Goal: Find specific page/section: Find specific page/section

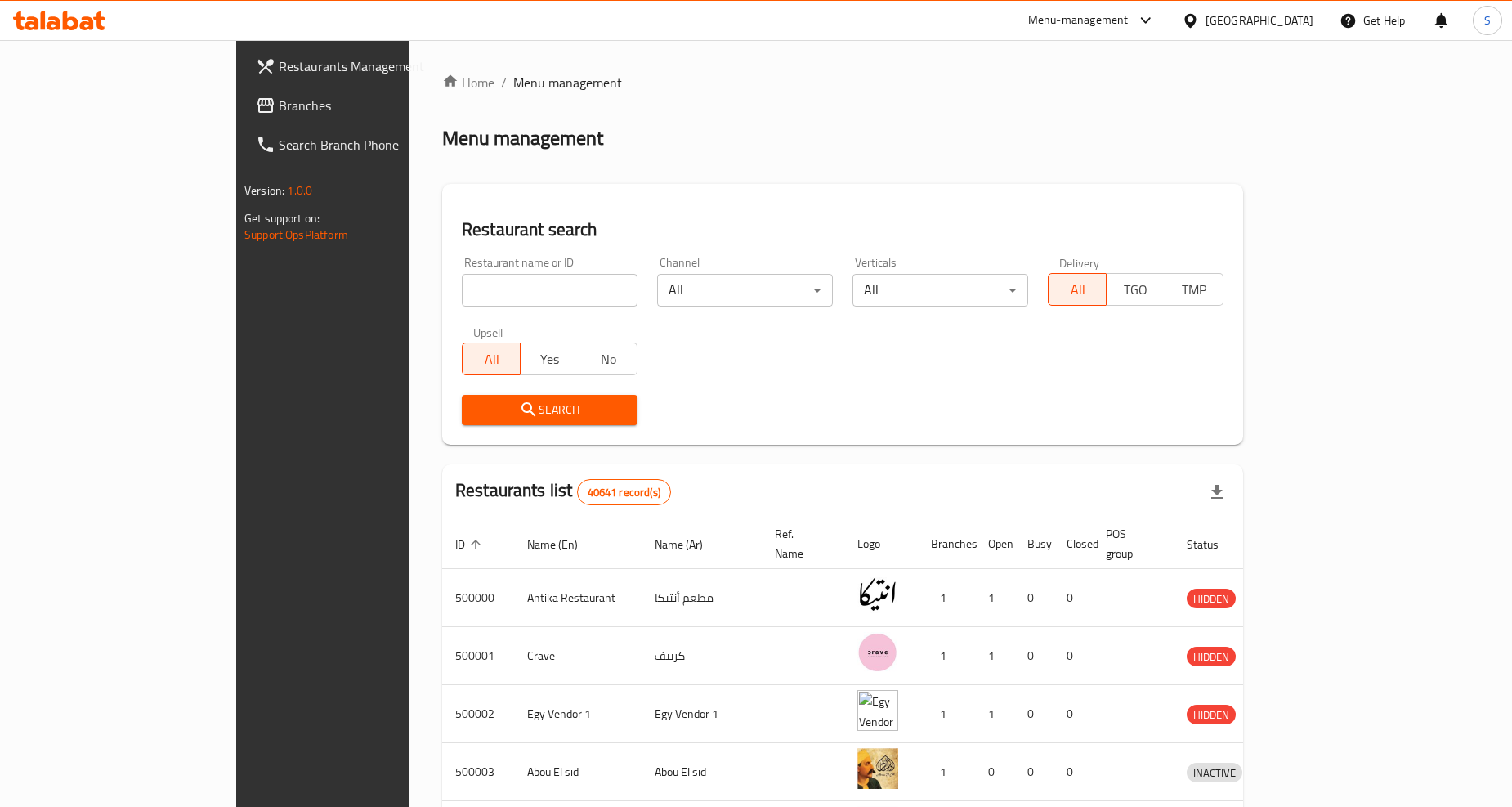
click at [462, 289] on input "search" at bounding box center [550, 290] width 176 height 32
paste input "701815"
type input "701815"
click button "Search" at bounding box center [550, 410] width 176 height 30
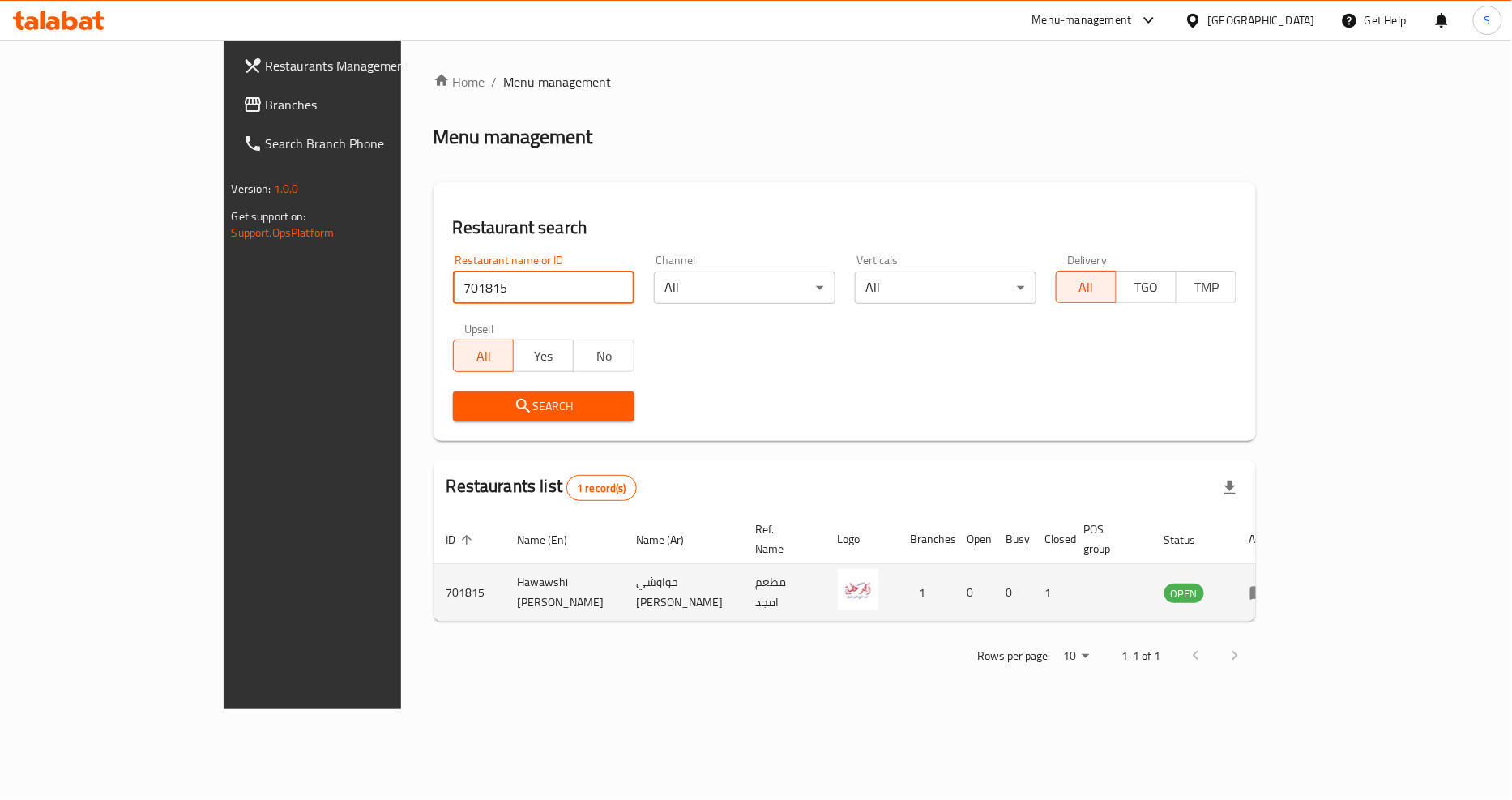
click at [1268, 587] on icon "enhanced table" at bounding box center [1259, 593] width 18 height 14
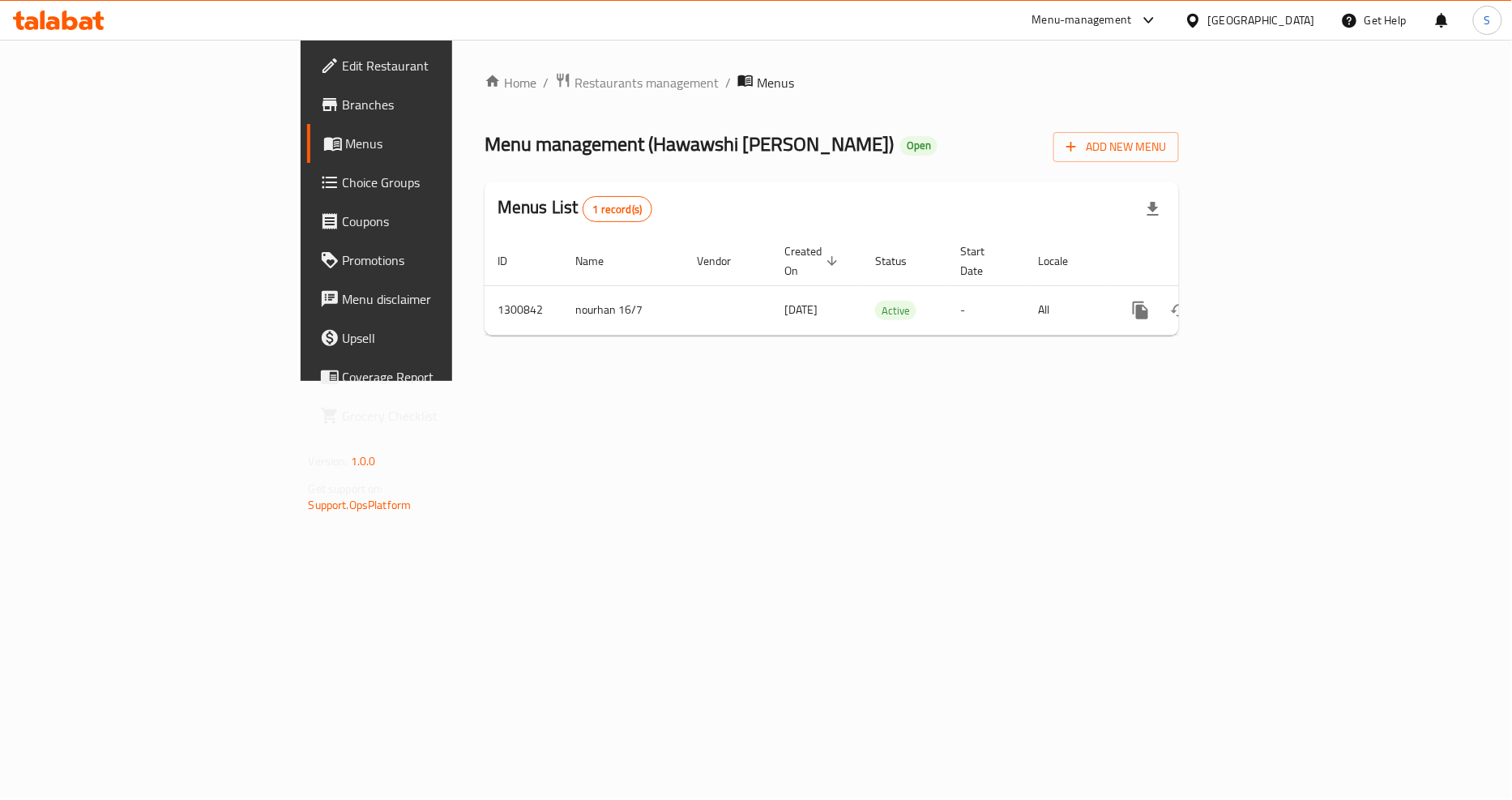
click at [343, 111] on span "Branches" at bounding box center [442, 104] width 198 height 19
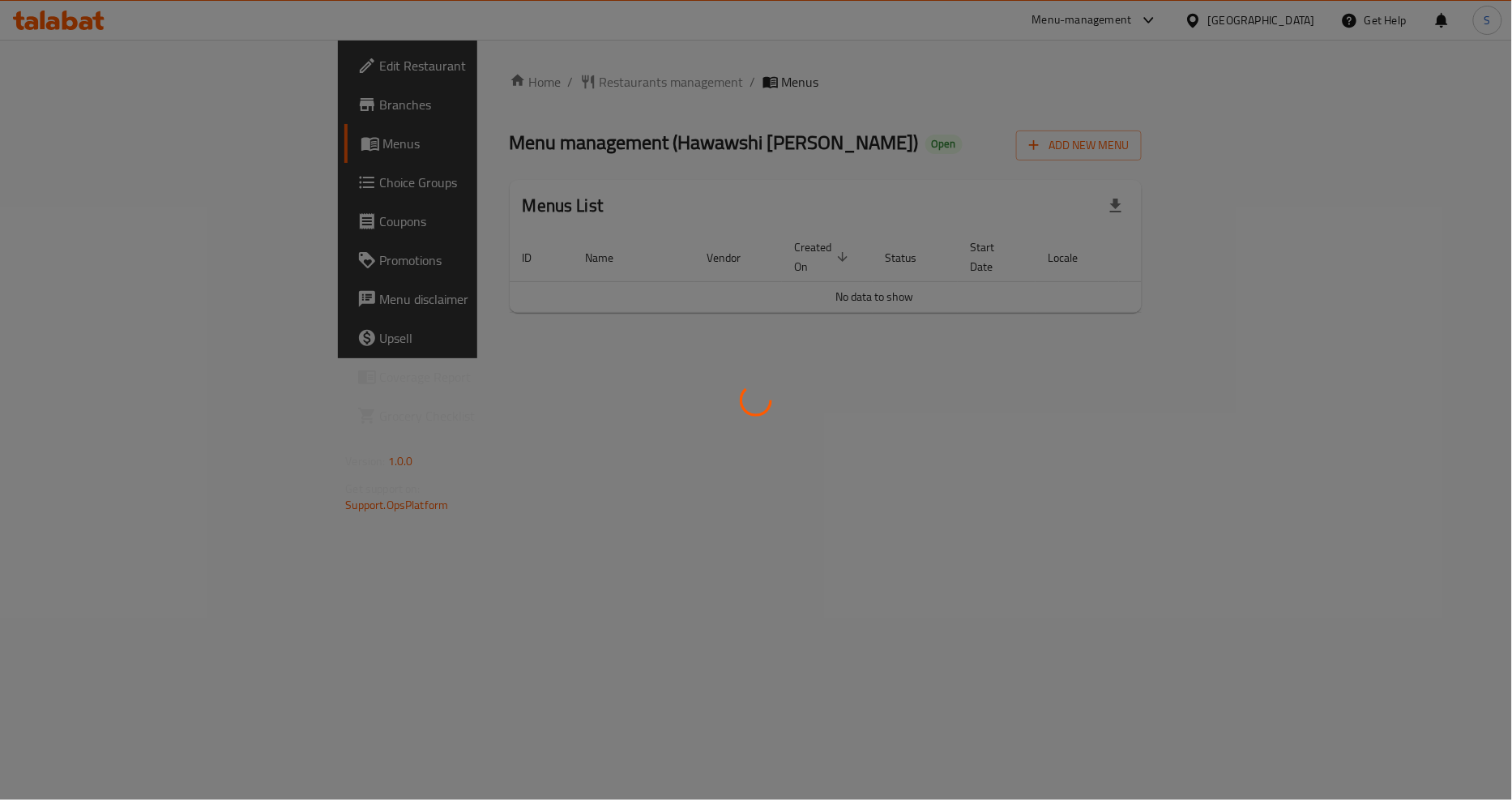
click at [869, 541] on div at bounding box center [756, 400] width 1512 height 800
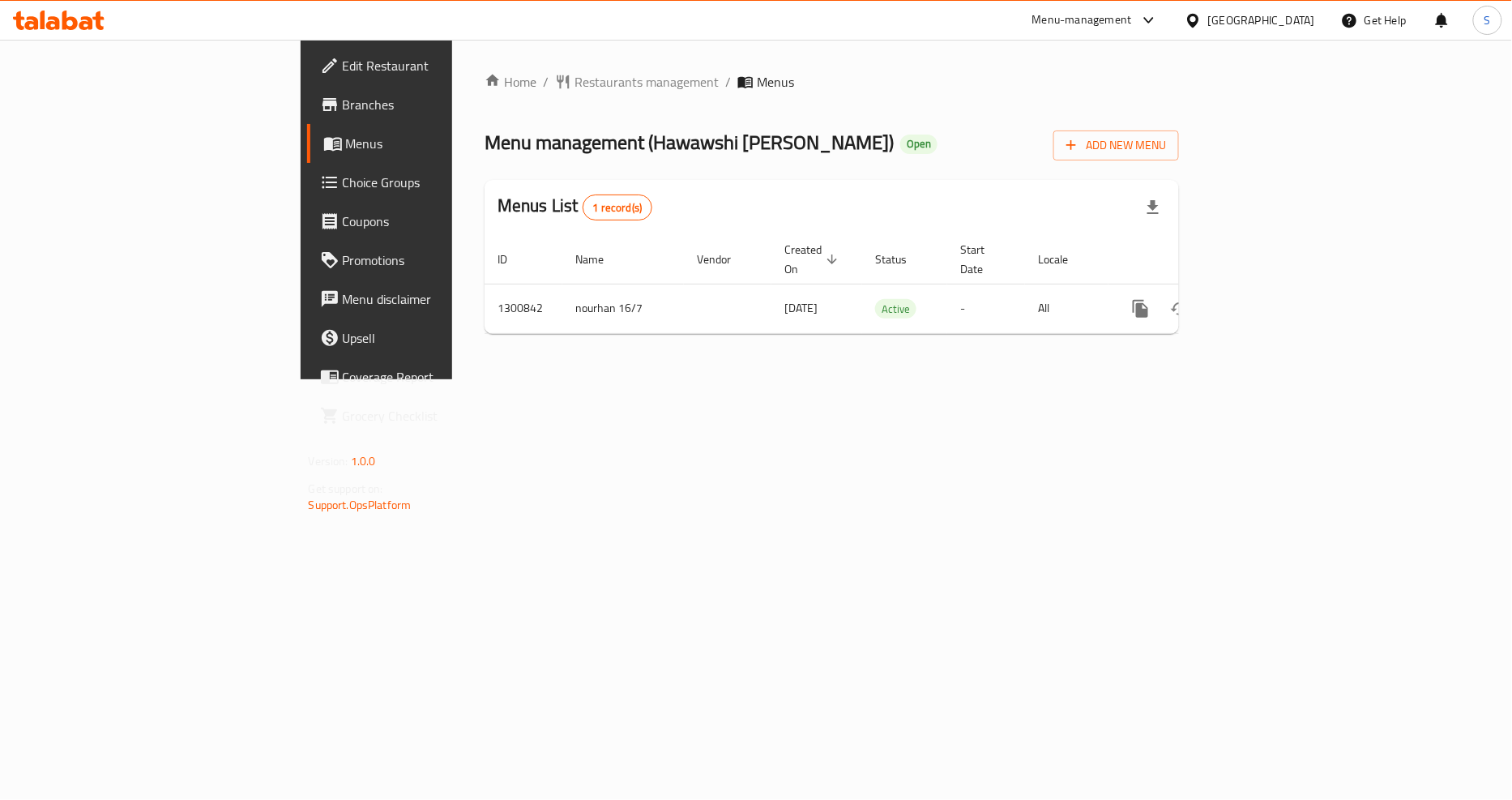
click at [554, 379] on div "Home / Restaurants management / Menus Menu management ( Hawawshi [PERSON_NAME] …" at bounding box center [831, 209] width 759 height 339
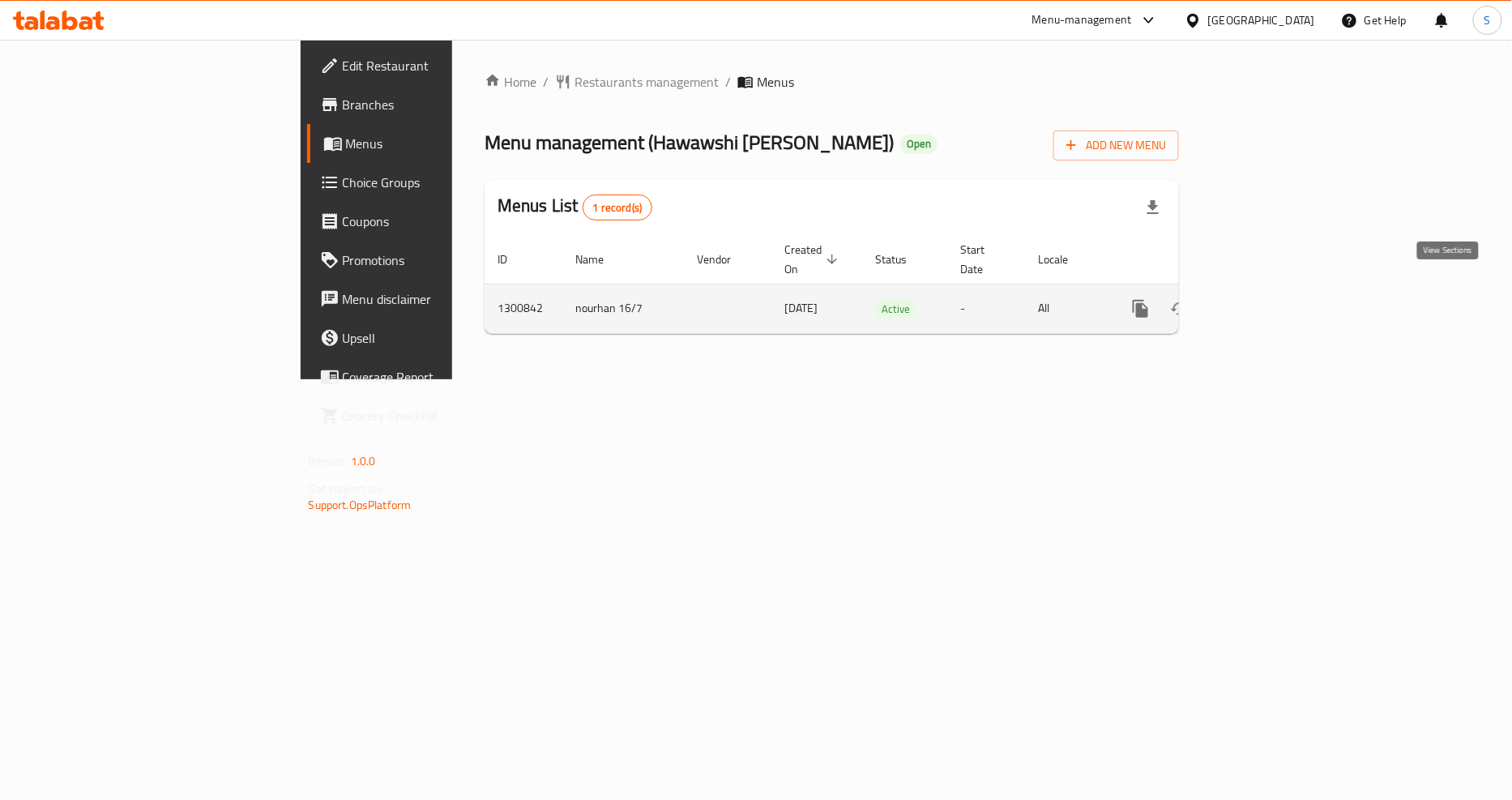
click at [1277, 290] on link "enhanced table" at bounding box center [1257, 309] width 39 height 39
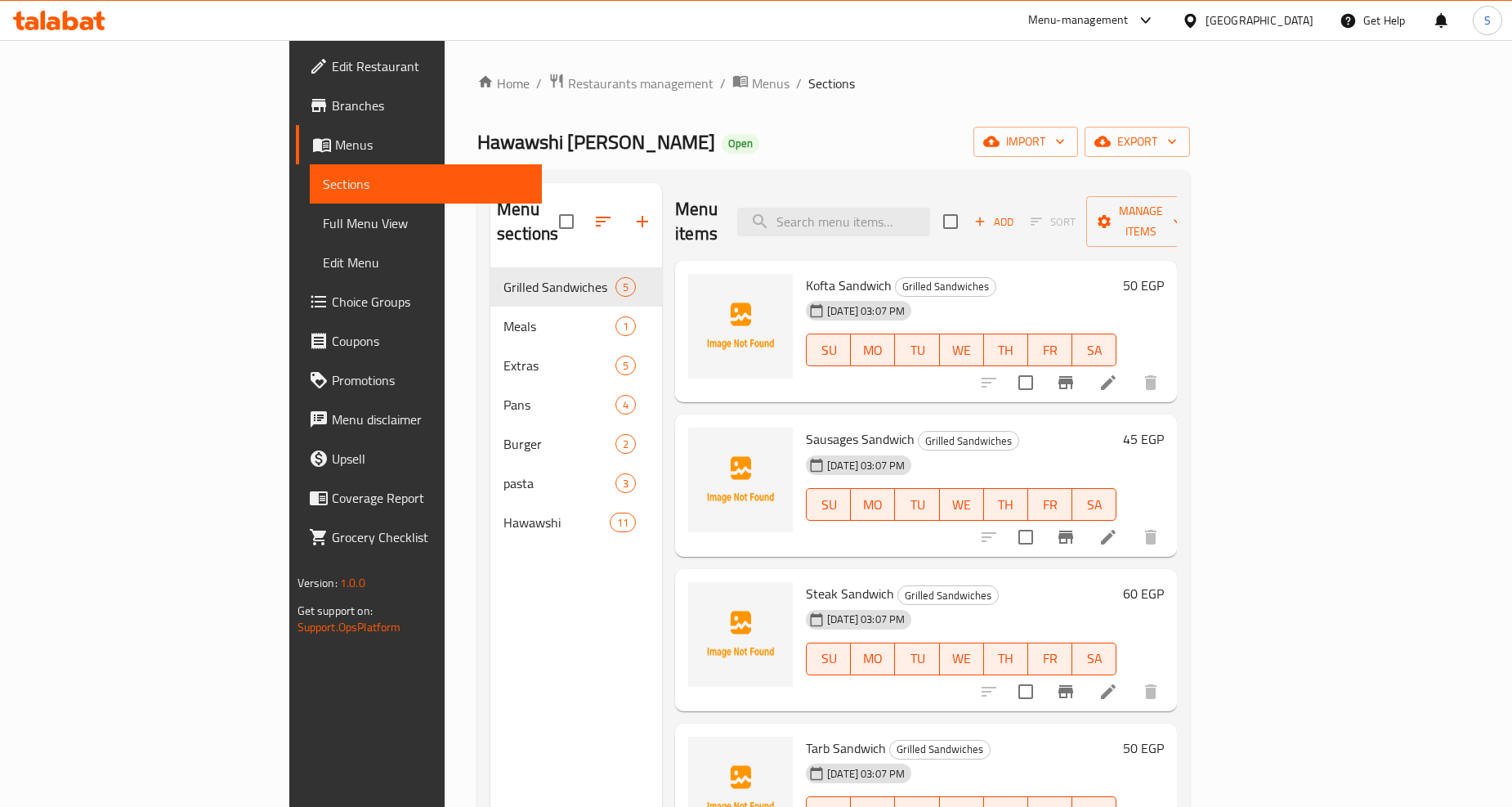
click at [296, 91] on link "Branches" at bounding box center [419, 106] width 246 height 39
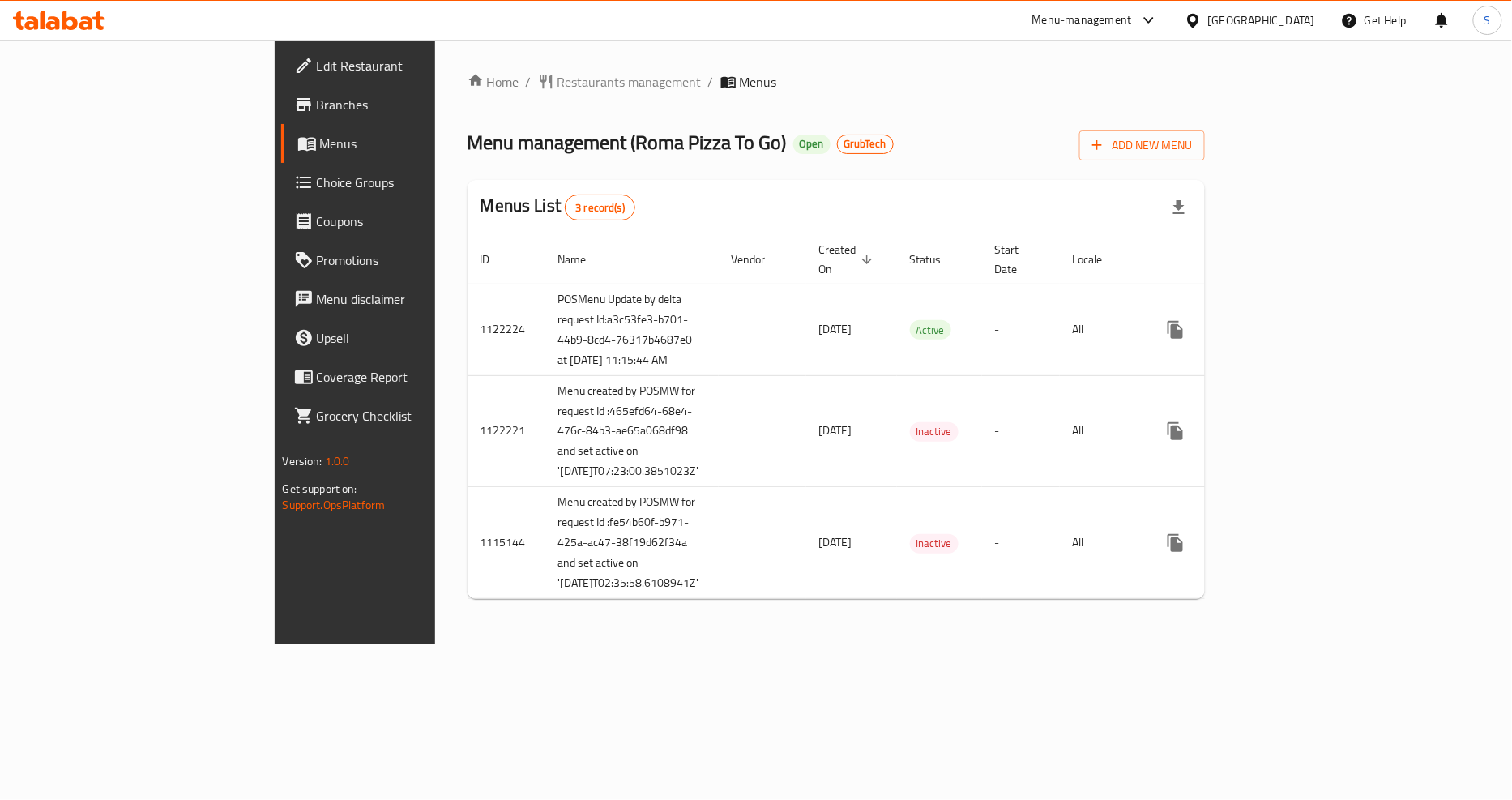
click at [468, 94] on div "Home / Restaurants management / Menus Menu management ( Roma Pizza To Go ) Open…" at bounding box center [837, 342] width 738 height 540
click at [558, 82] on span "Restaurants management" at bounding box center [630, 81] width 144 height 19
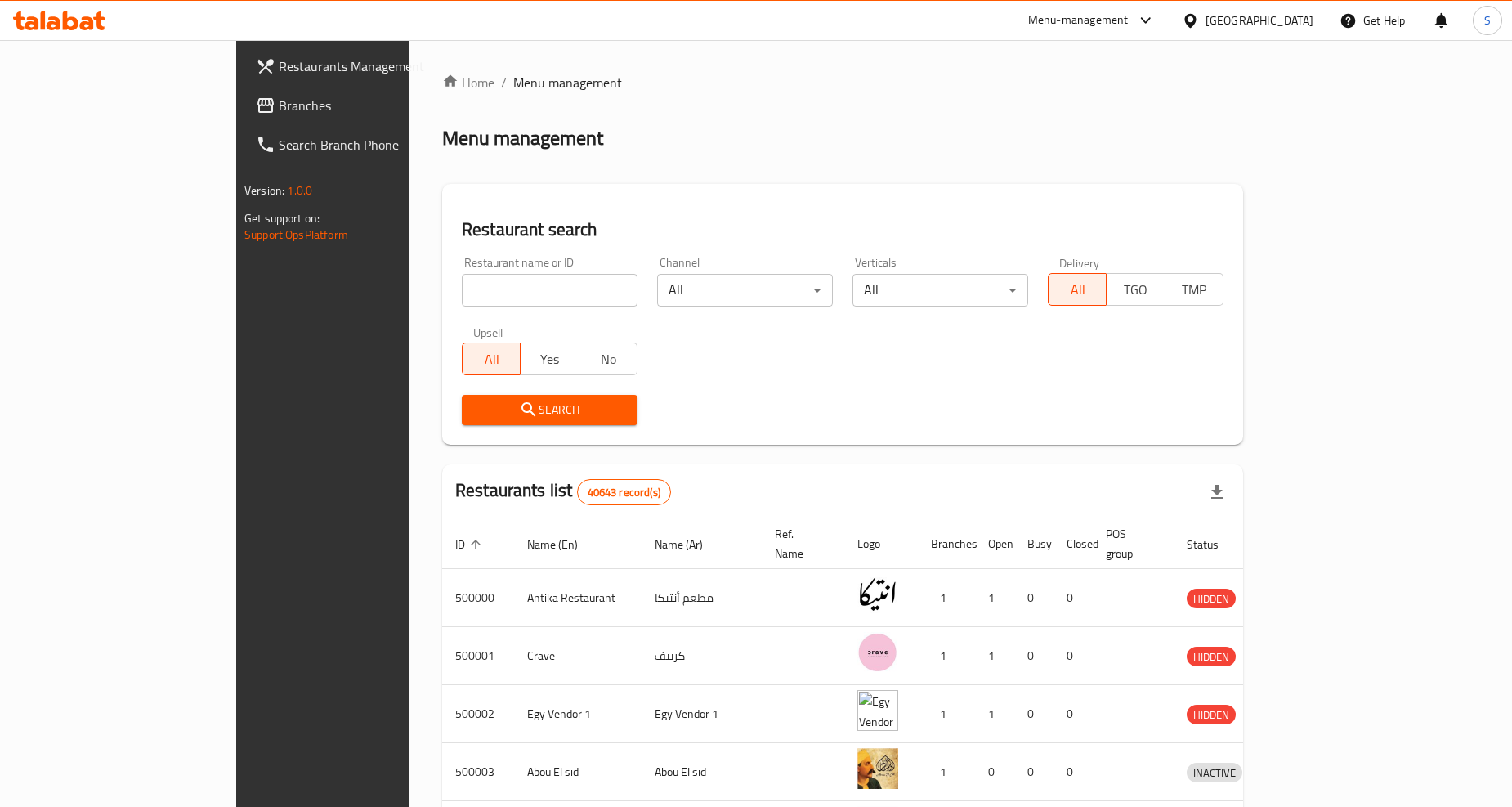
click at [462, 290] on input "search" at bounding box center [550, 290] width 176 height 32
paste input "635298"
type input "635298"
click button "Search" at bounding box center [550, 410] width 176 height 30
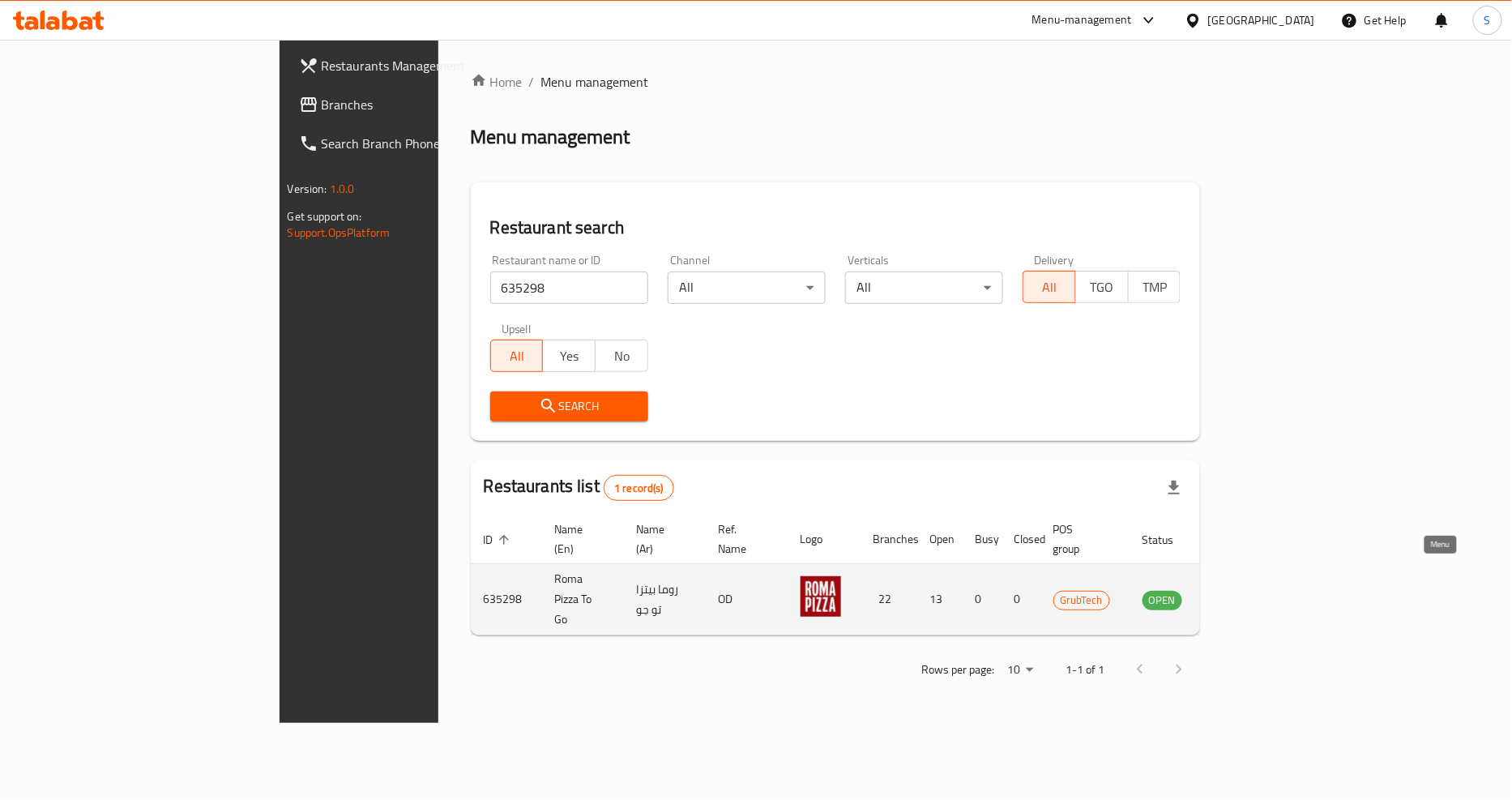
click at [1247, 590] on icon "enhanced table" at bounding box center [1237, 599] width 19 height 19
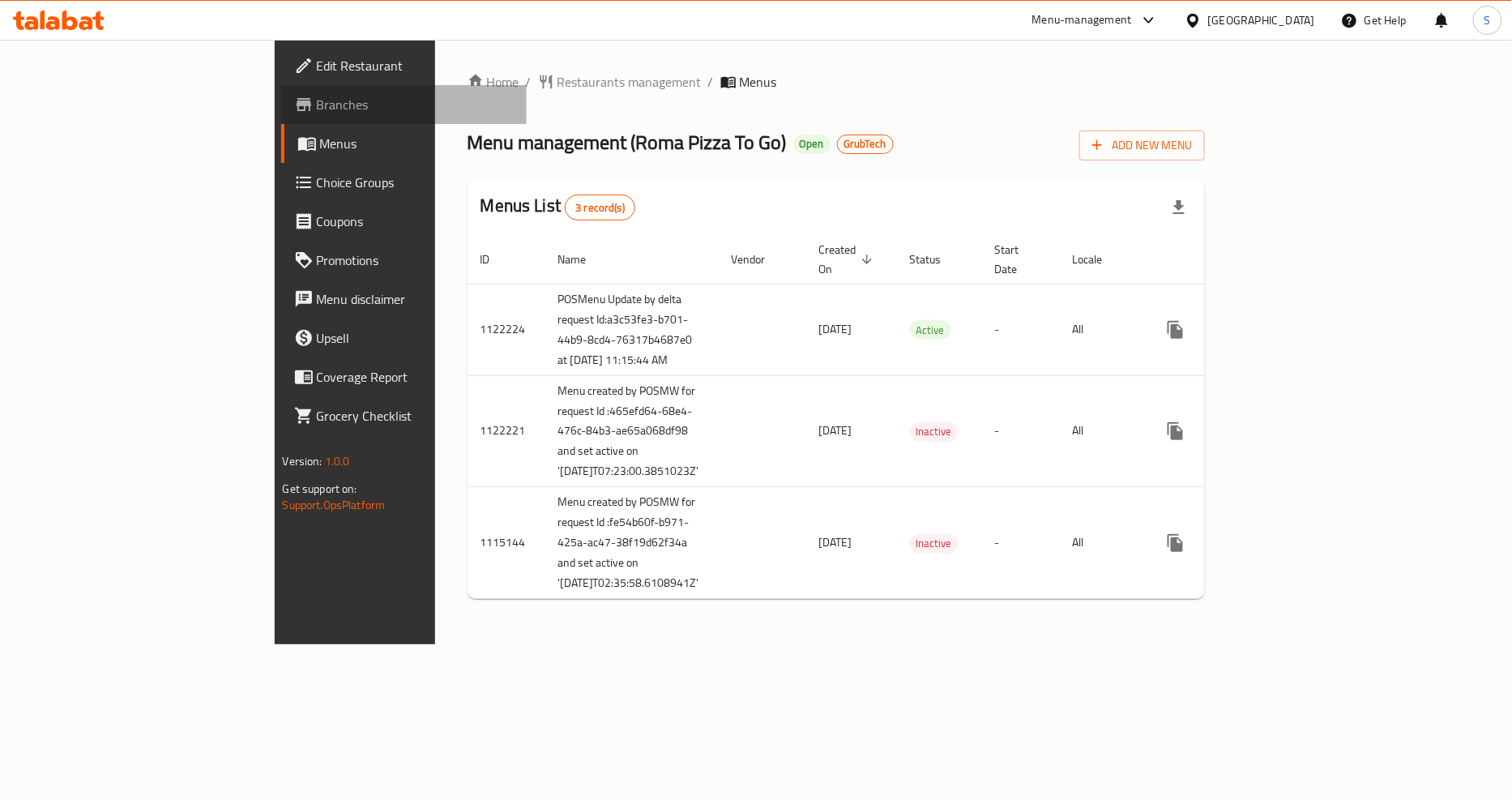
click at [316, 110] on span "Branches" at bounding box center [415, 104] width 198 height 19
